Goal: Check status: Check status

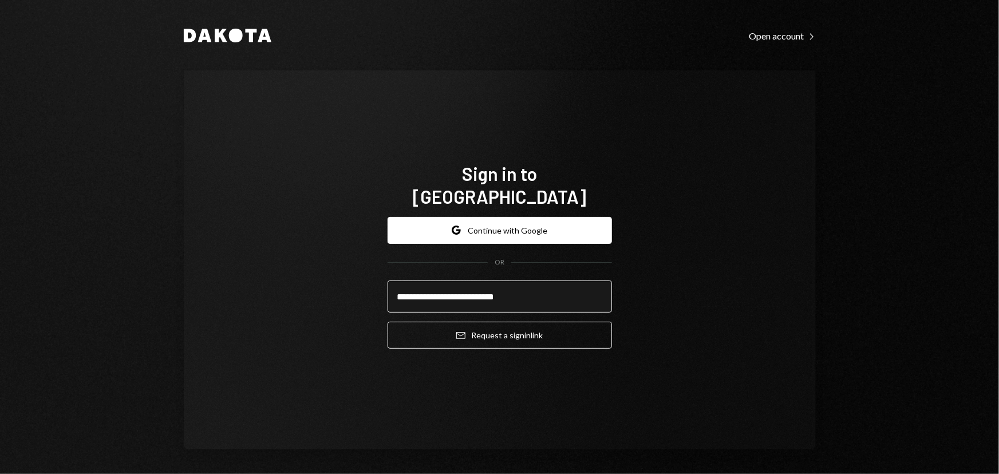
type input "**********"
click at [387, 322] on button "Email Request a sign in link" at bounding box center [499, 335] width 224 height 27
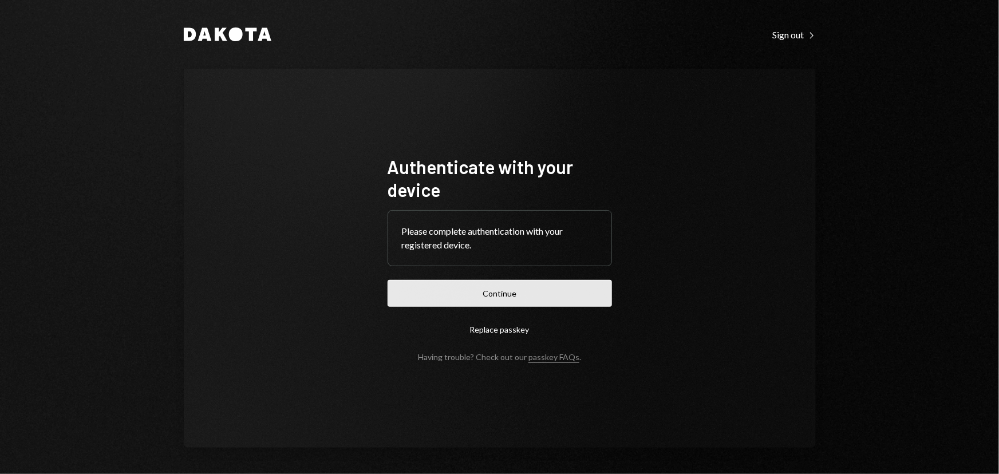
click at [462, 294] on button "Continue" at bounding box center [499, 293] width 224 height 27
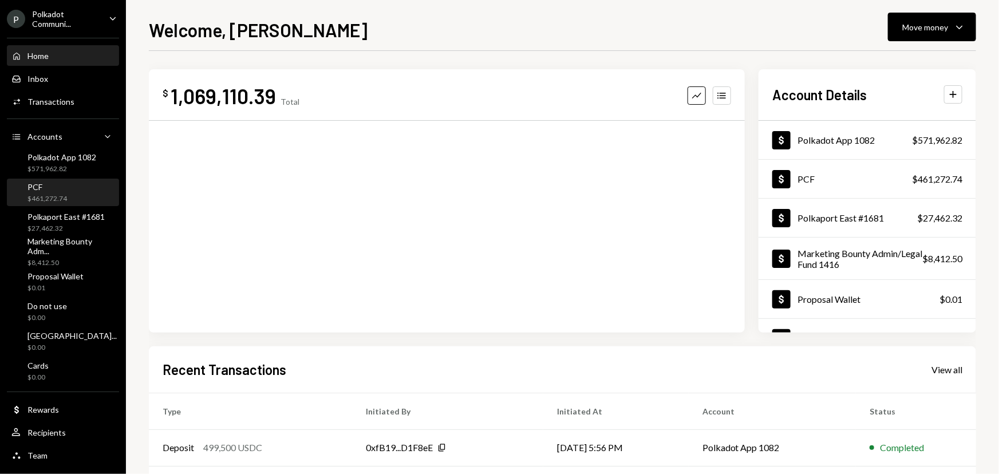
click at [60, 200] on div "$461,272.74" at bounding box center [46, 199] width 39 height 10
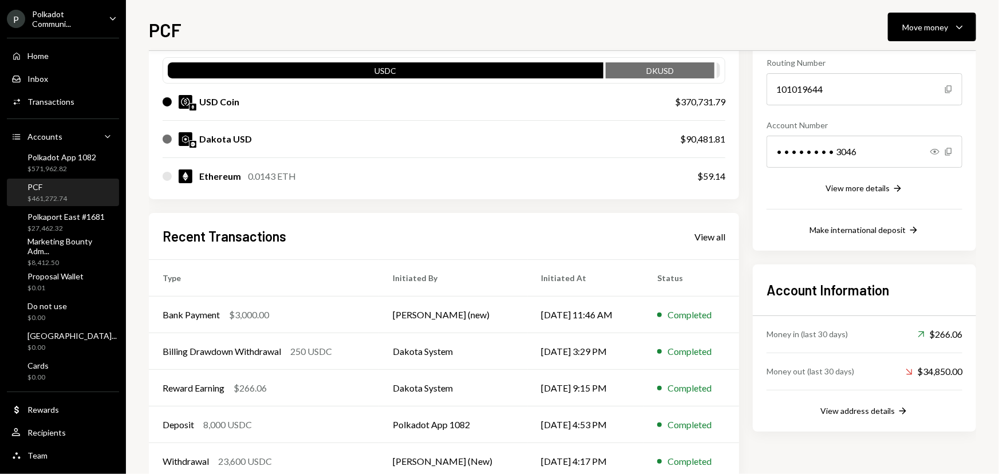
scroll to position [112, 0]
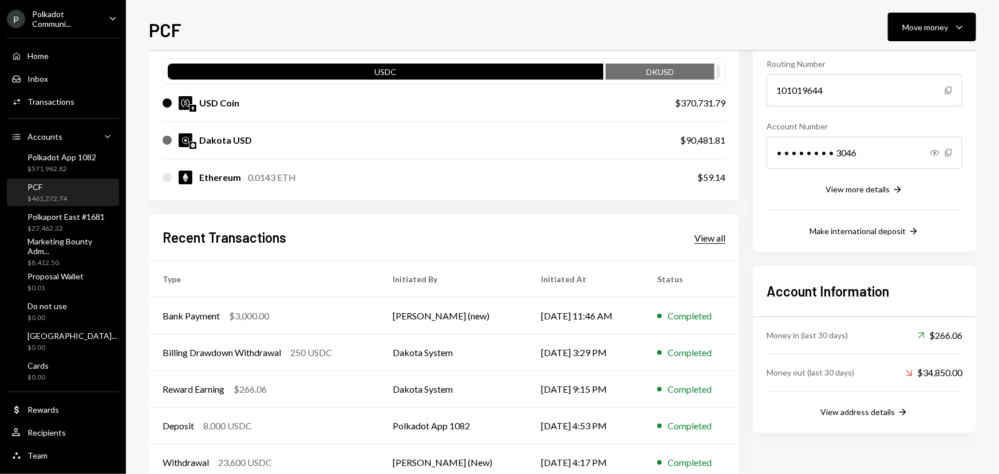
click at [697, 240] on div "View all" at bounding box center [709, 237] width 31 height 11
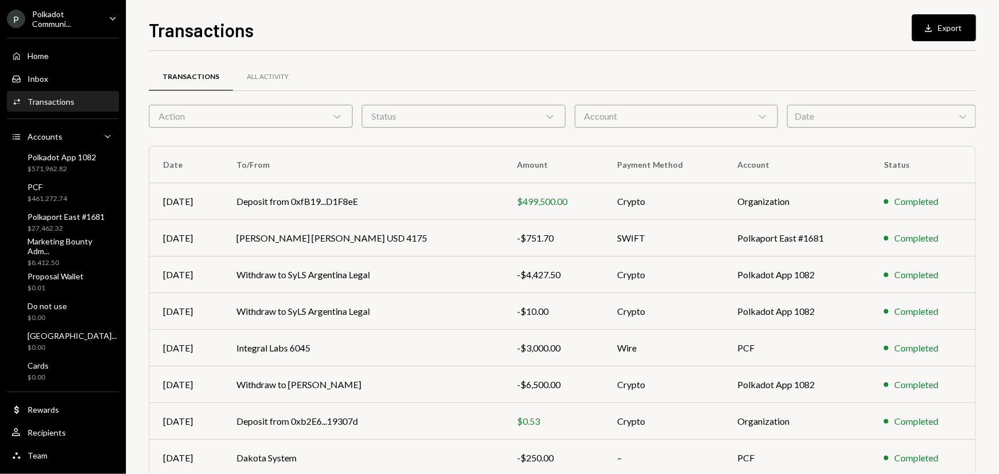
click at [700, 106] on div "Account Chevron Down" at bounding box center [676, 116] width 204 height 23
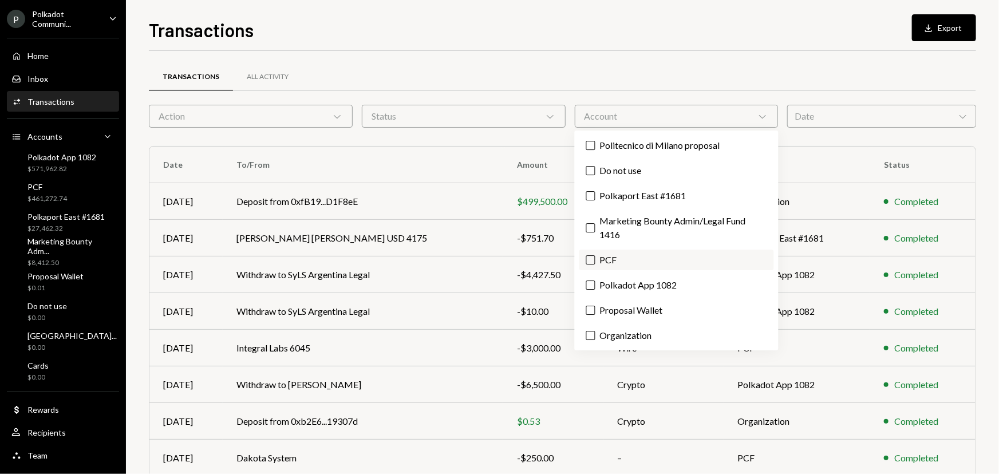
click at [593, 263] on button "PCF" at bounding box center [590, 259] width 9 height 9
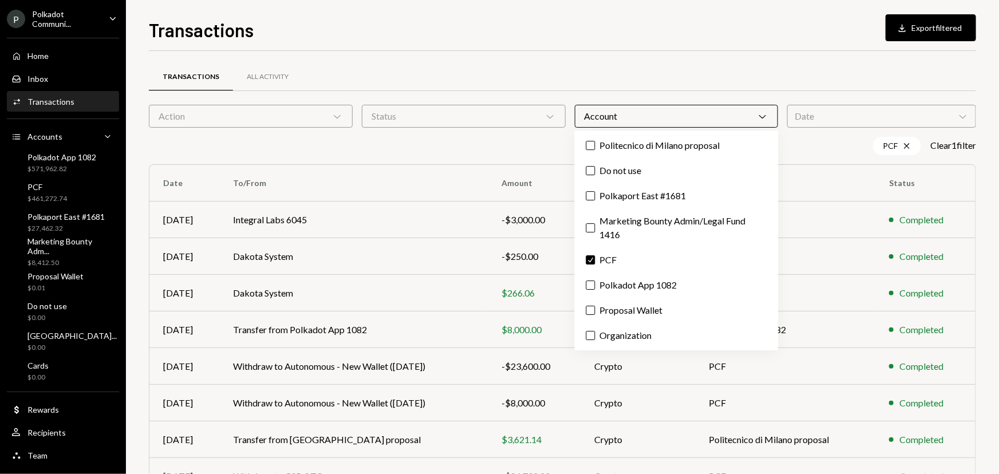
click at [568, 51] on div "Transactions All Activity Action Chevron Down Status Chevron Down Account Chevr…" at bounding box center [562, 333] width 827 height 565
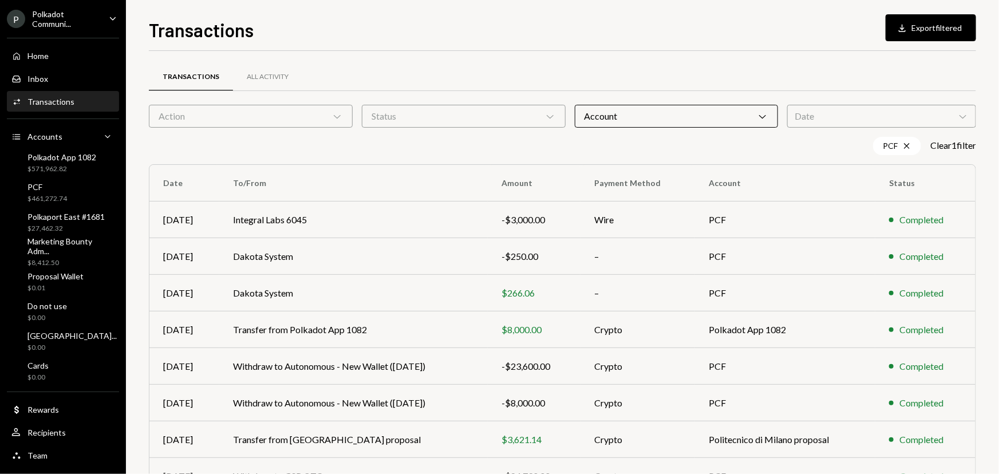
click at [847, 117] on div "Date Chevron Down" at bounding box center [881, 116] width 189 height 23
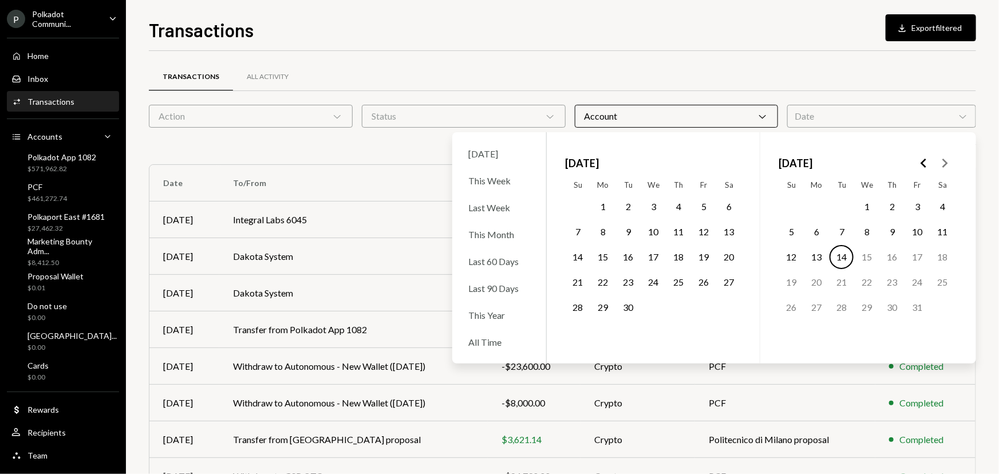
click at [925, 160] on icon "Go to the Previous Month" at bounding box center [924, 163] width 14 height 14
click at [922, 161] on polygon "Go to the Previous Month" at bounding box center [923, 163] width 6 height 9
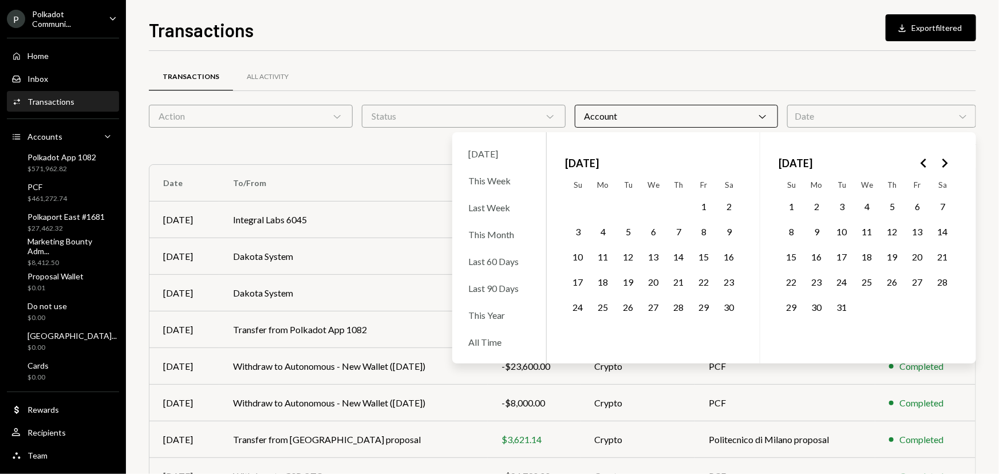
click at [950, 166] on icon "Go to the Next Month" at bounding box center [944, 163] width 14 height 14
click at [648, 208] on button "1" at bounding box center [653, 207] width 24 height 24
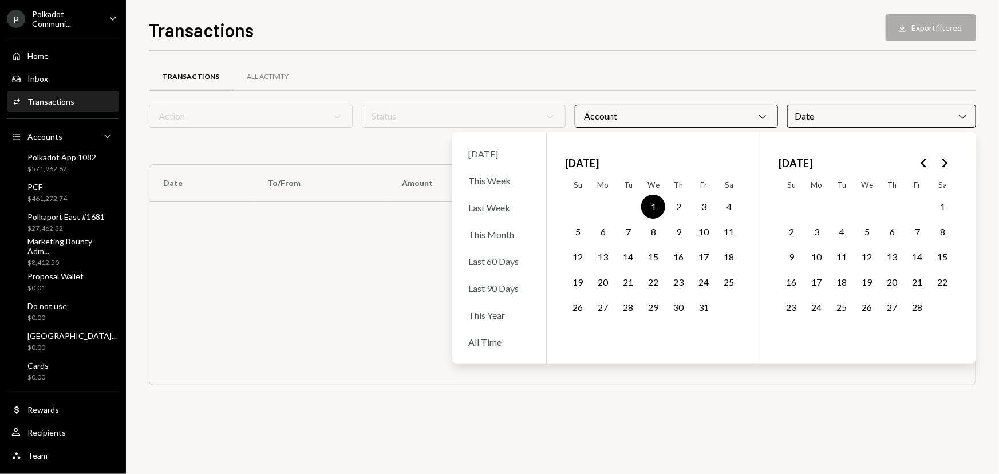
click at [698, 308] on button "31" at bounding box center [703, 307] width 24 height 24
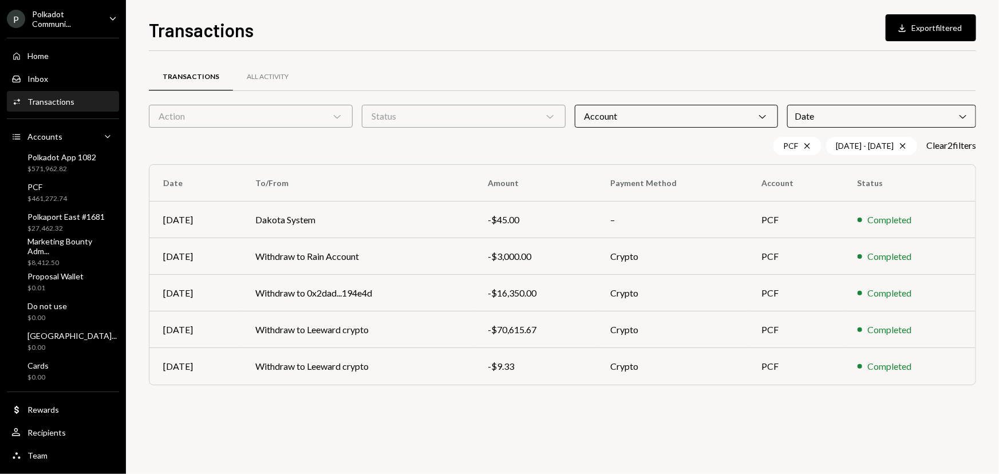
click at [654, 78] on div "Transactions All Activity" at bounding box center [562, 76] width 827 height 29
click at [411, 260] on td "Withdraw to Rain Account" at bounding box center [357, 256] width 232 height 37
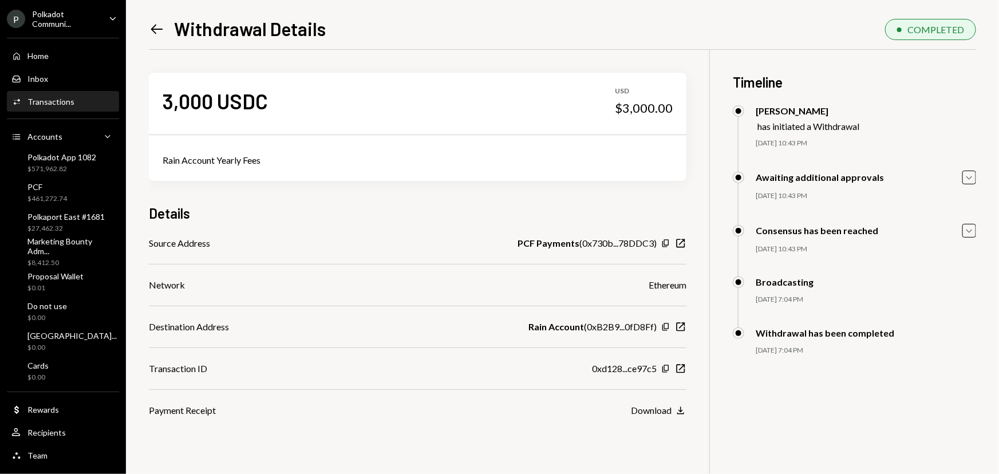
click at [159, 28] on icon "Left Arrow" at bounding box center [157, 29] width 16 height 16
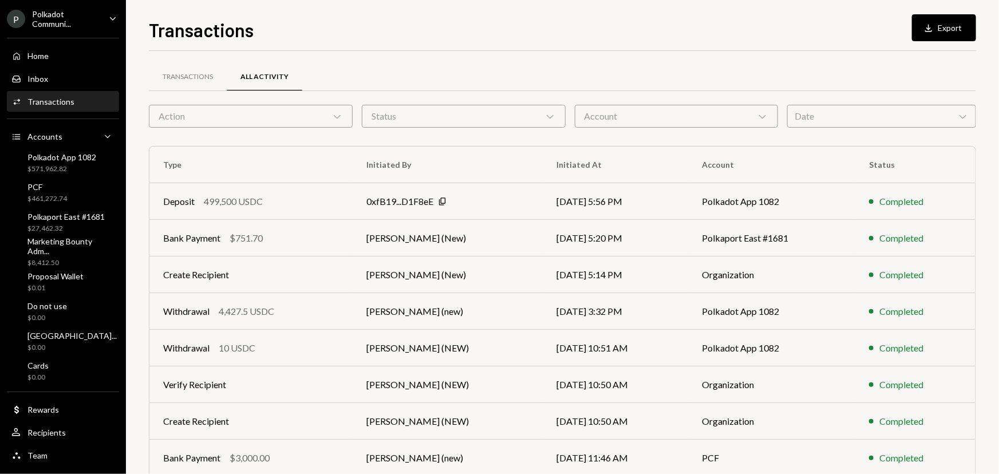
click at [642, 116] on div "Account Chevron Down" at bounding box center [676, 116] width 204 height 23
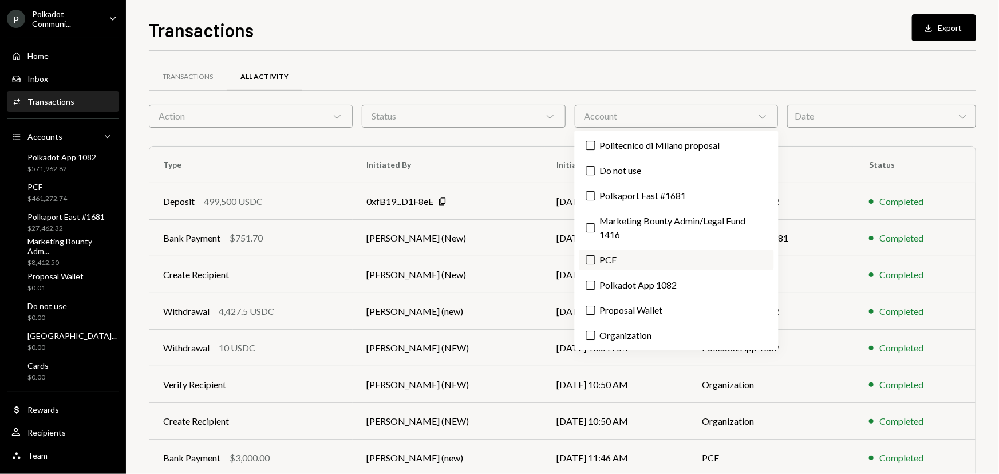
click at [589, 259] on button "PCF" at bounding box center [590, 259] width 9 height 9
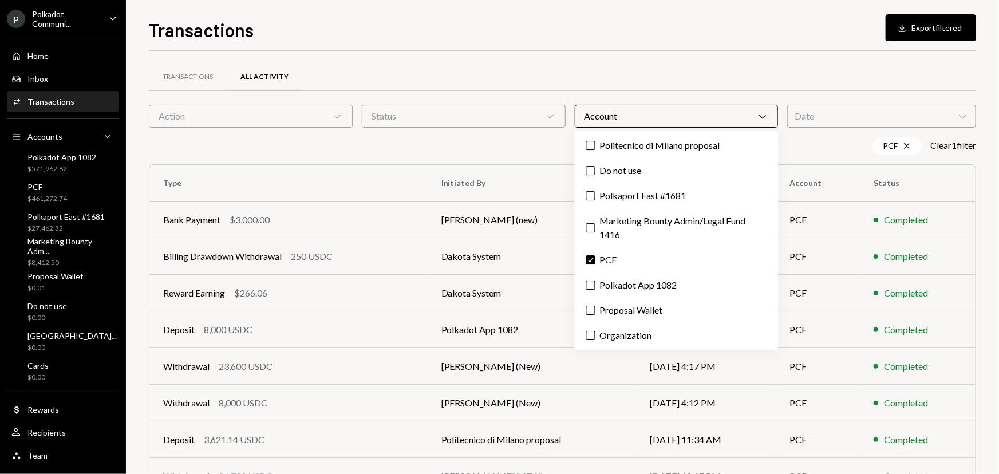
click at [865, 113] on div "Date Chevron Down" at bounding box center [881, 116] width 189 height 23
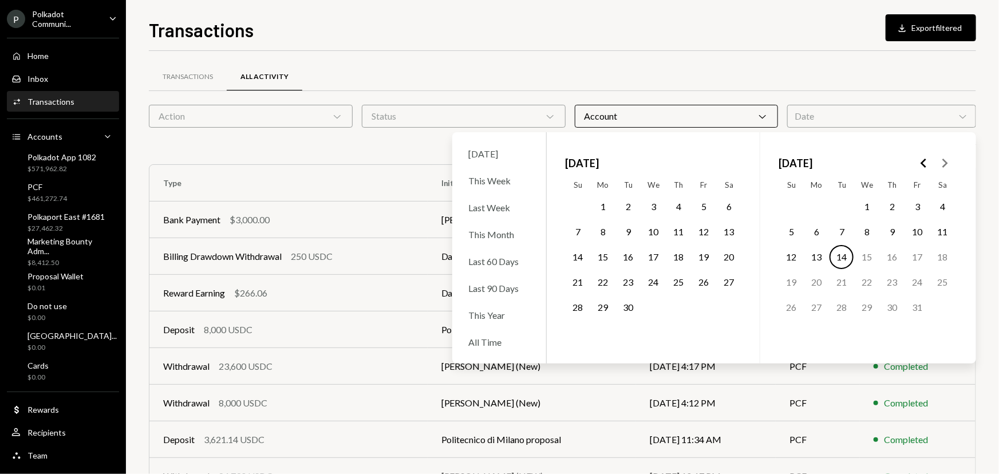
click at [924, 161] on polygon "Go to the Previous Month" at bounding box center [923, 163] width 6 height 9
click at [840, 206] on button "1" at bounding box center [841, 207] width 24 height 24
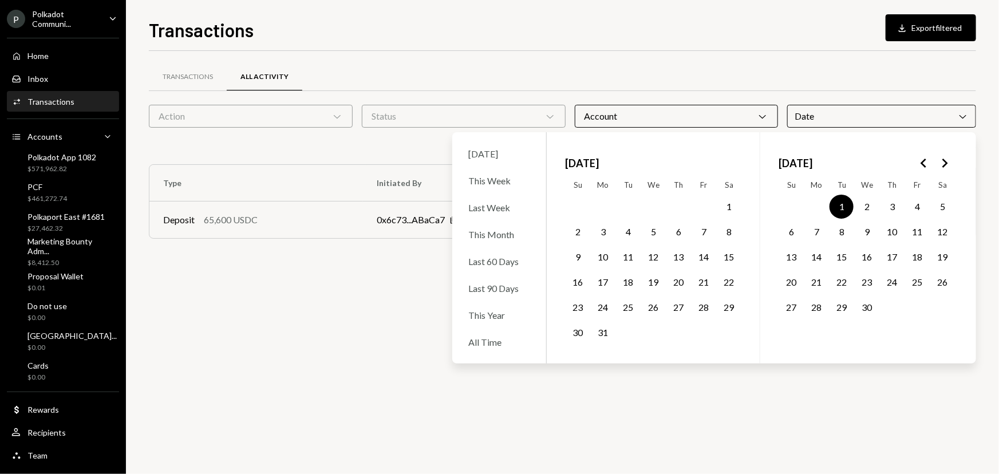
click at [870, 307] on button "30" at bounding box center [866, 307] width 24 height 24
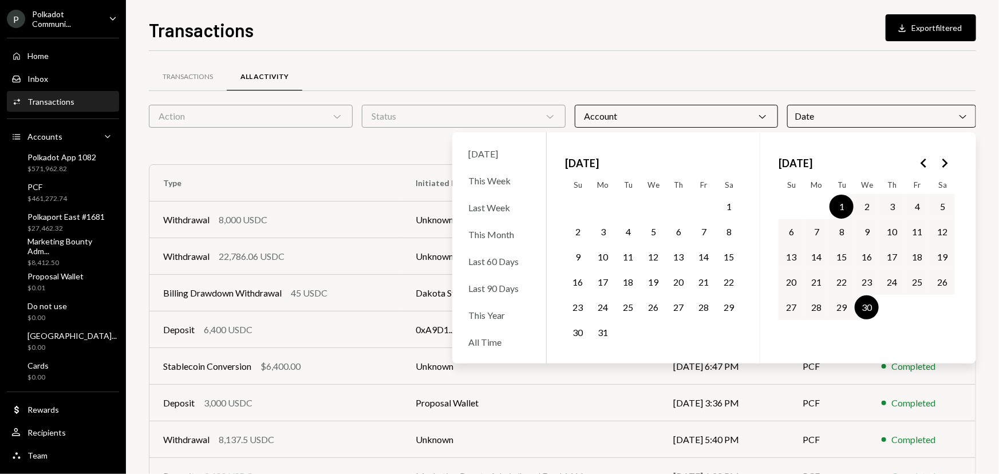
click at [834, 71] on div "Transactions All Activity" at bounding box center [562, 76] width 827 height 29
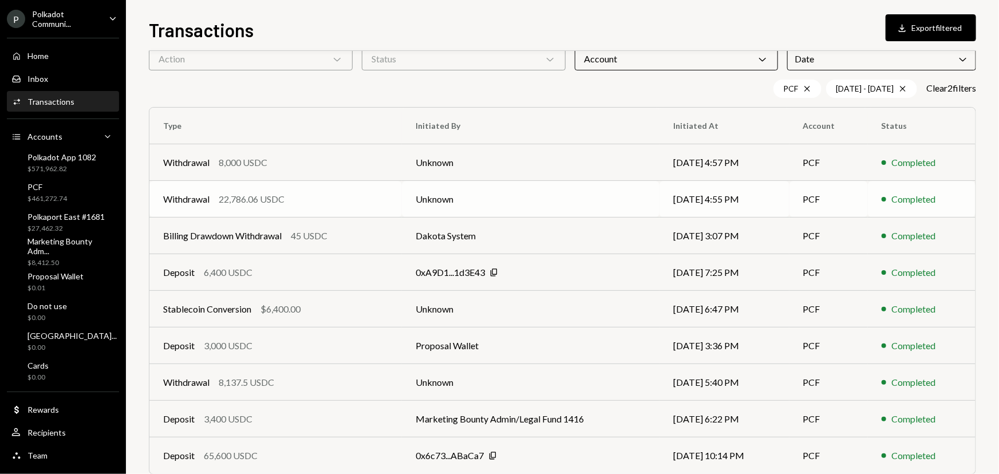
scroll to position [80, 0]
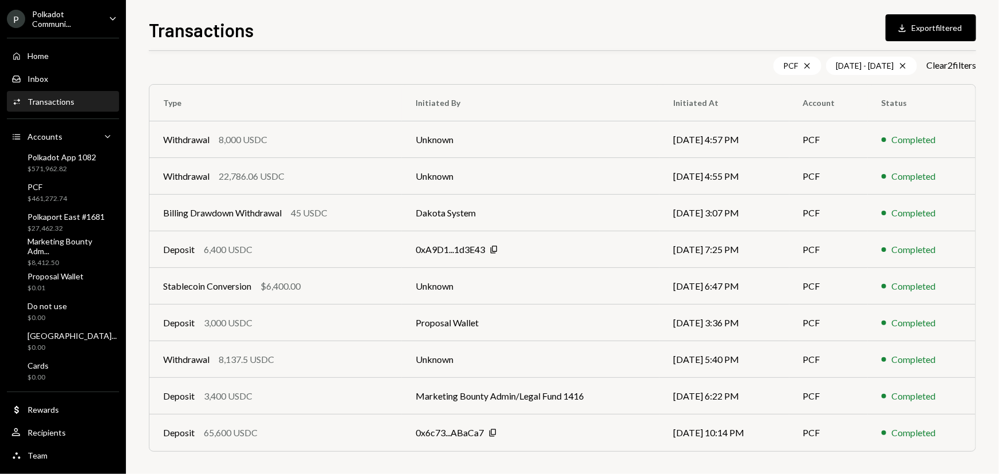
click at [330, 26] on div "Transactions Download Export filtered" at bounding box center [562, 28] width 827 height 25
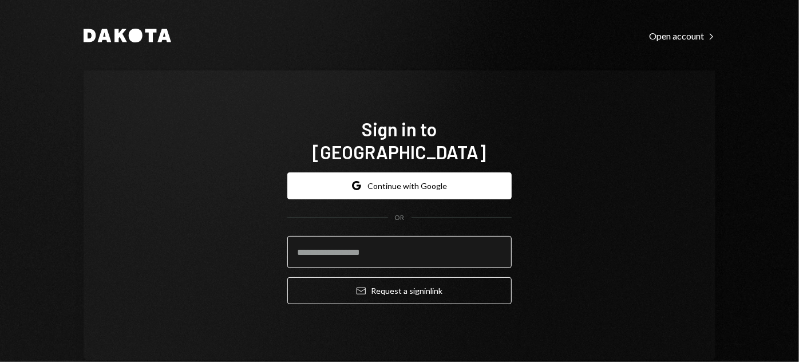
click at [348, 246] on input "email" at bounding box center [399, 252] width 224 height 32
type input "**********"
click at [287, 277] on button "Email Request a sign in link" at bounding box center [399, 290] width 224 height 27
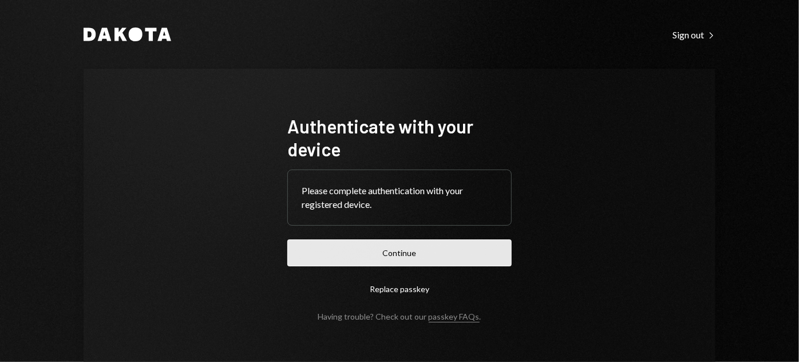
click at [340, 252] on button "Continue" at bounding box center [399, 252] width 224 height 27
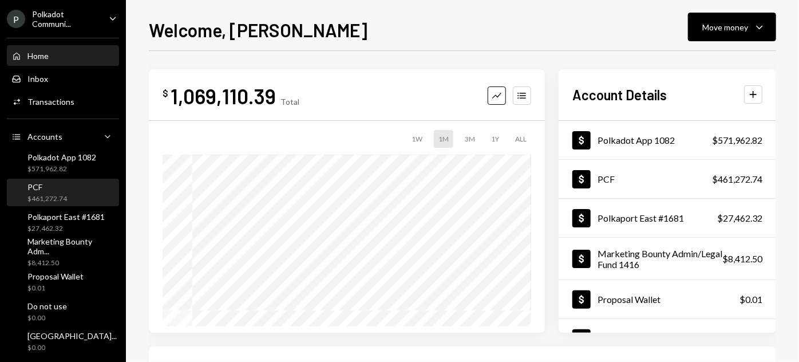
click at [67, 201] on div "PCF $461,272.74" at bounding box center [62, 193] width 103 height 22
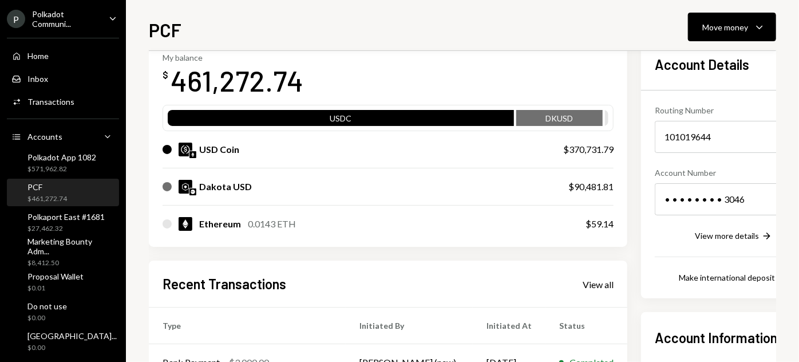
scroll to position [73, 0]
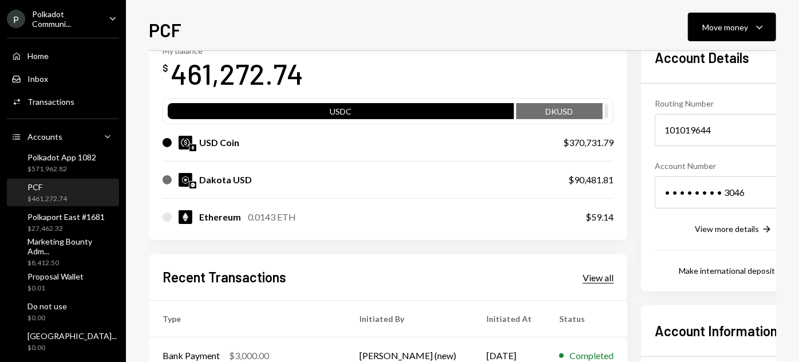
click at [583, 277] on div "View all" at bounding box center [598, 277] width 31 height 11
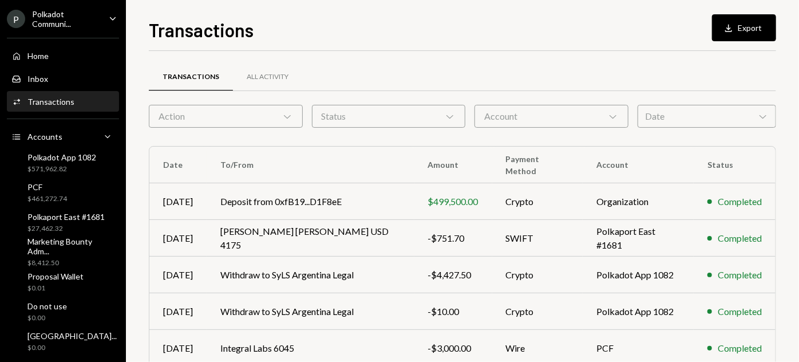
click at [669, 121] on div "Date Chevron Down" at bounding box center [706, 116] width 138 height 23
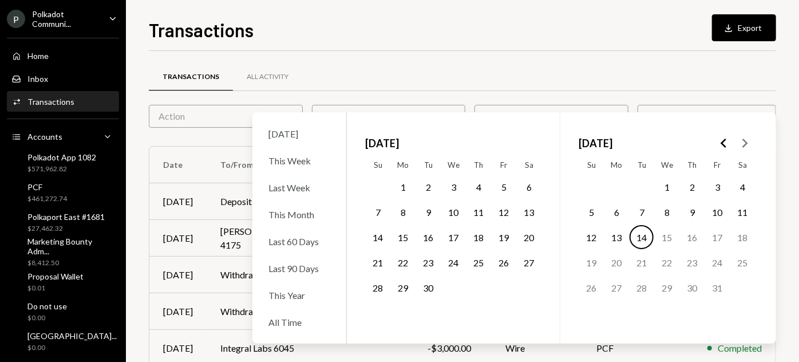
click at [726, 138] on icon "Go to the Previous Month" at bounding box center [724, 143] width 14 height 14
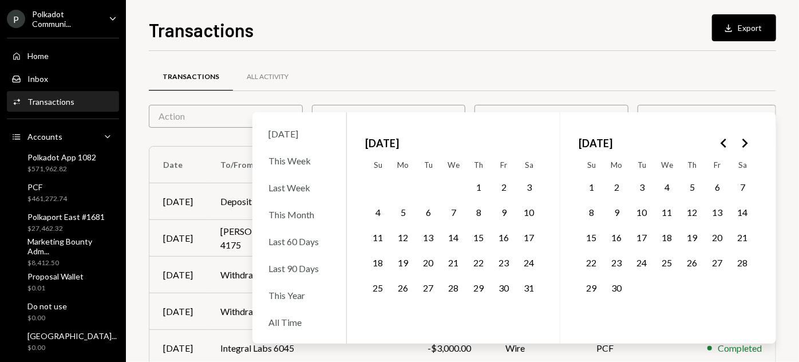
click at [726, 138] on icon "Go to the Previous Month" at bounding box center [724, 143] width 14 height 14
click at [751, 138] on icon "Go to the Next Month" at bounding box center [745, 143] width 14 height 14
click at [667, 263] on button "23" at bounding box center [667, 262] width 24 height 24
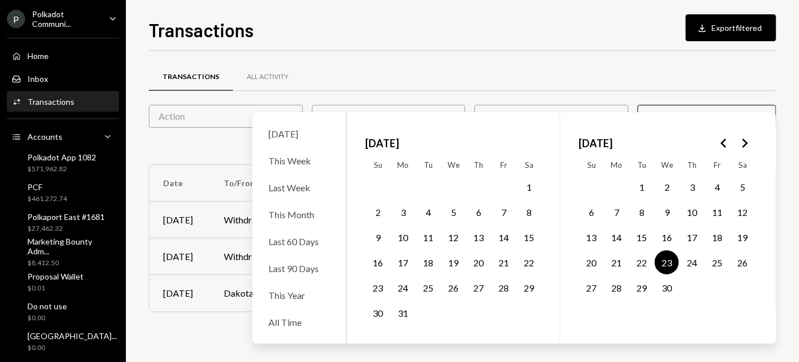
click at [467, 38] on div "Transactions Download Export filtered" at bounding box center [462, 28] width 627 height 25
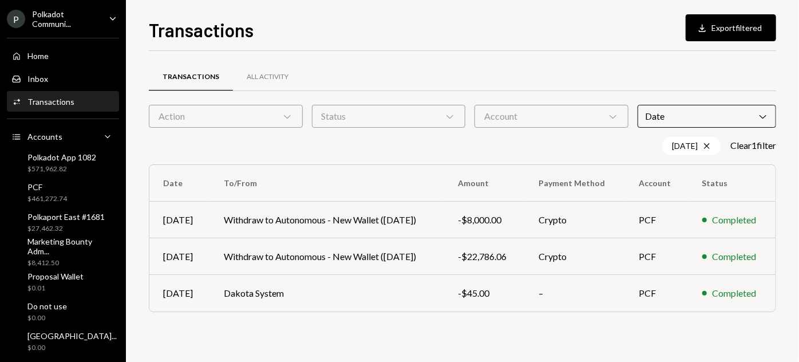
click at [676, 123] on div "Date Chevron Down" at bounding box center [706, 116] width 138 height 23
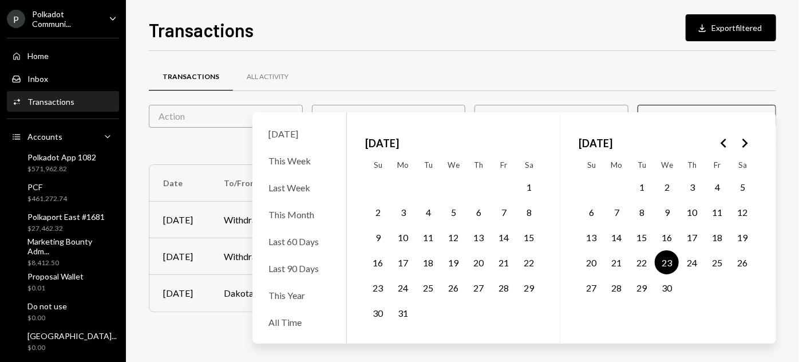
click at [746, 144] on icon "Go to the Next Month" at bounding box center [745, 143] width 14 height 14
click at [671, 186] on button "4" at bounding box center [667, 187] width 24 height 24
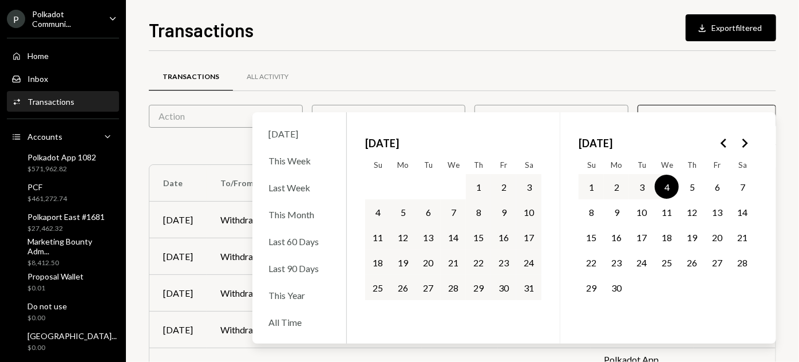
click at [587, 64] on div "Transactions All Activity" at bounding box center [462, 76] width 627 height 29
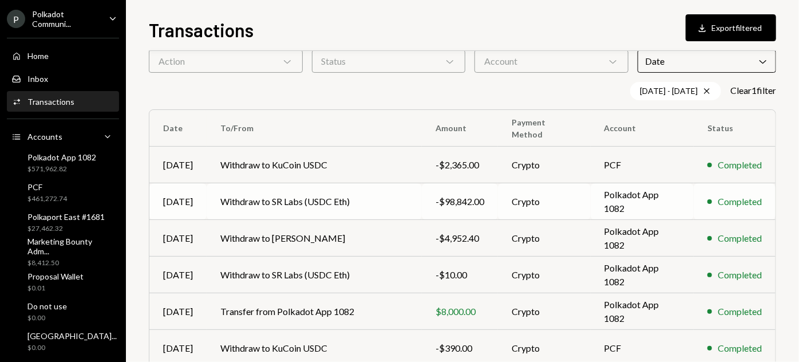
scroll to position [53, 0]
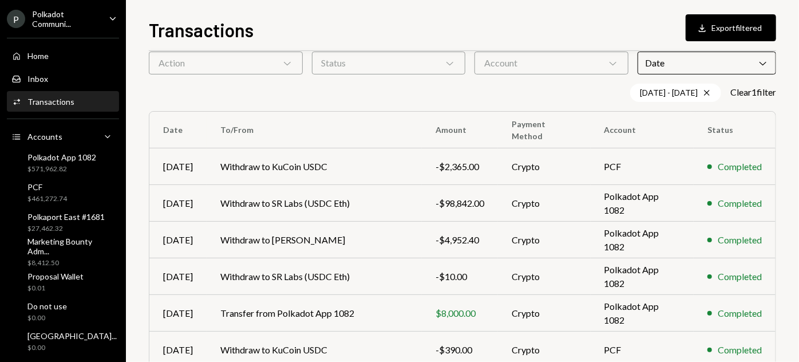
click at [601, 56] on div "Account Chevron Down" at bounding box center [551, 62] width 154 height 23
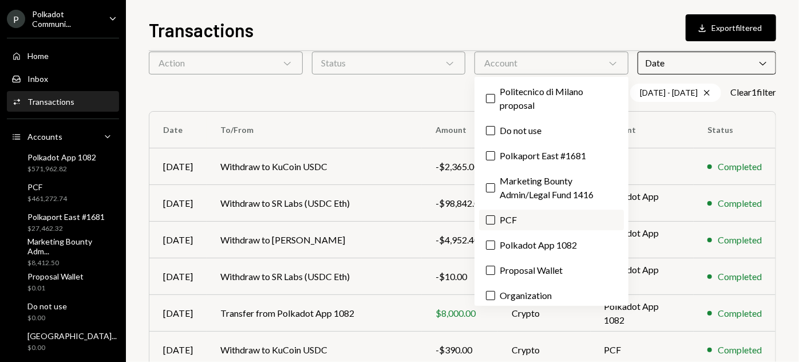
click at [493, 223] on button "PCF" at bounding box center [490, 219] width 9 height 9
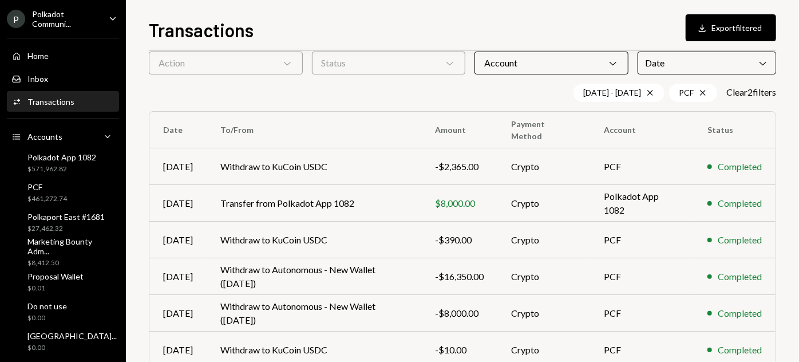
click at [455, 31] on div "Transactions Download Export filtered" at bounding box center [462, 28] width 627 height 25
click at [396, 173] on td "Withdraw to KuCoin USDC" at bounding box center [314, 166] width 215 height 37
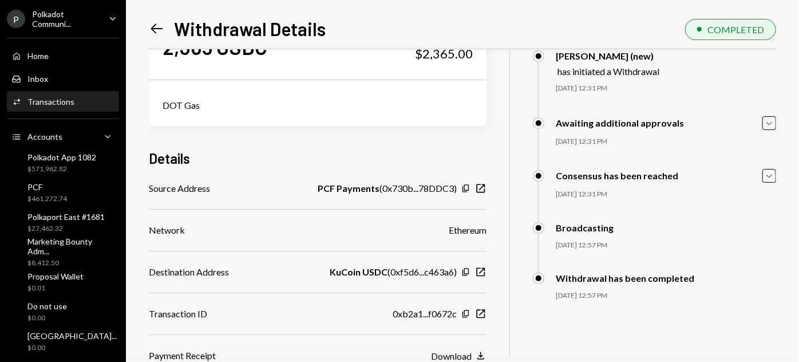
scroll to position [55, 0]
click at [465, 311] on icon "button" at bounding box center [465, 313] width 6 height 7
